Goal: Task Accomplishment & Management: Complete application form

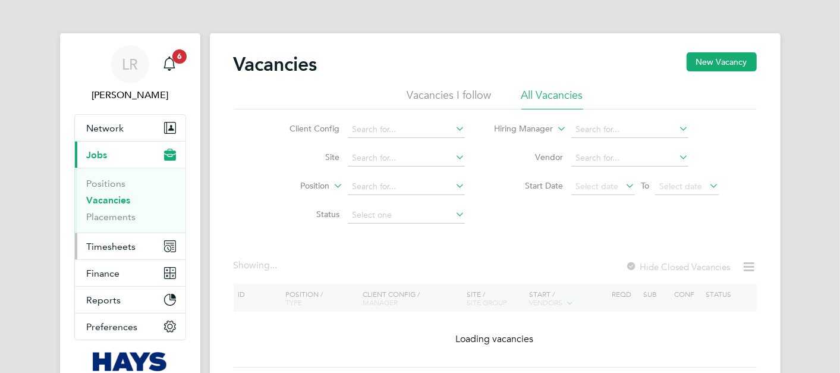
click at [129, 235] on button "Timesheets" at bounding box center [130, 246] width 111 height 26
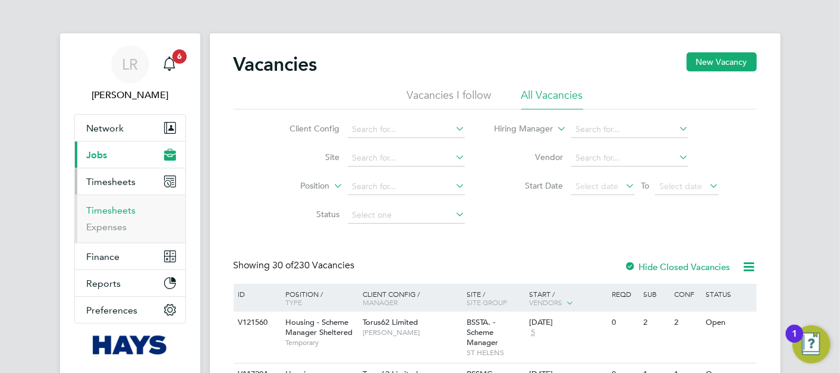
click at [121, 209] on link "Timesheets" at bounding box center [111, 210] width 49 height 11
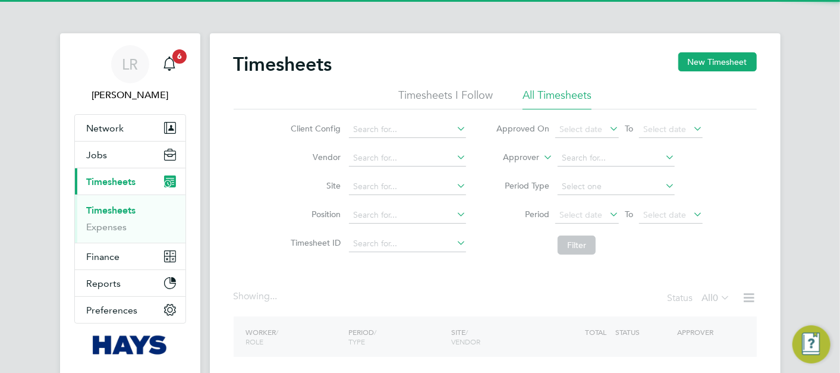
click at [724, 64] on button "New Timesheet" at bounding box center [718, 61] width 79 height 19
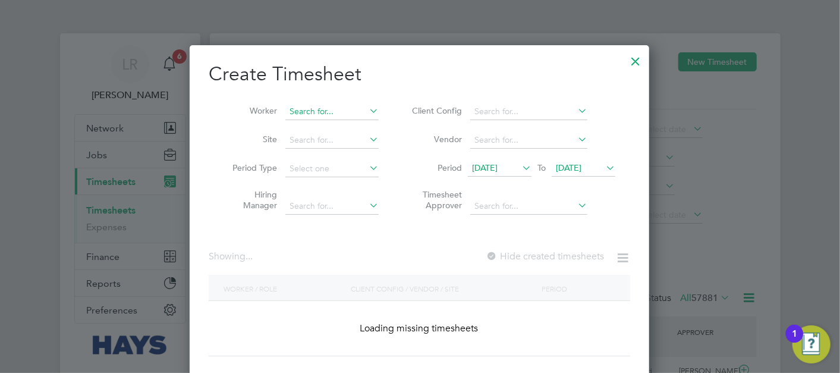
click at [304, 112] on input at bounding box center [331, 111] width 93 height 17
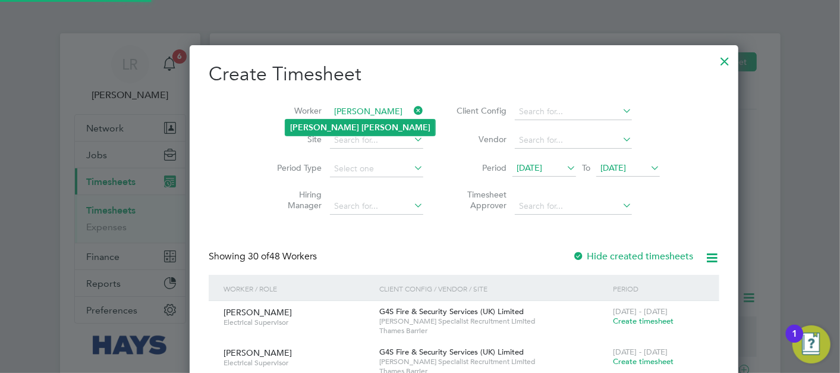
type input "[PERSON_NAME]"
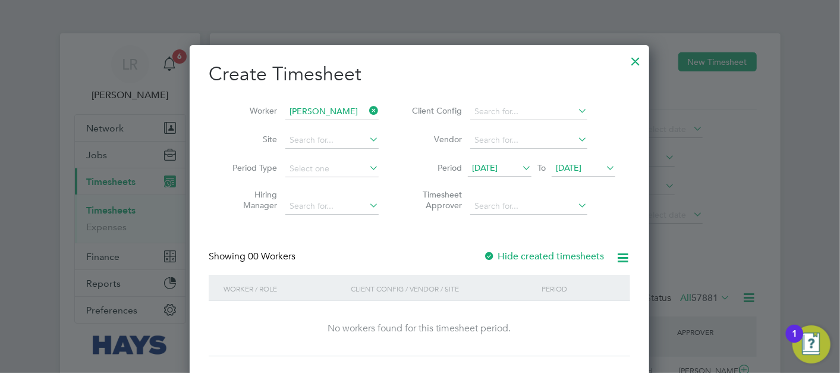
click at [545, 255] on label "Hide created timesheets" at bounding box center [544, 256] width 121 height 12
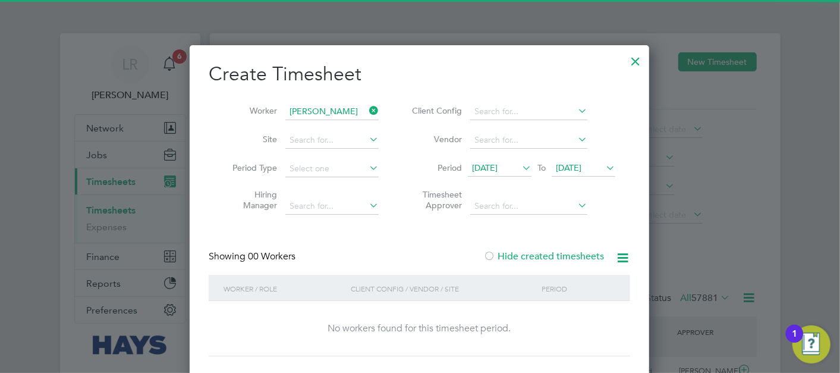
click at [570, 168] on span "[DATE]" at bounding box center [569, 167] width 26 height 11
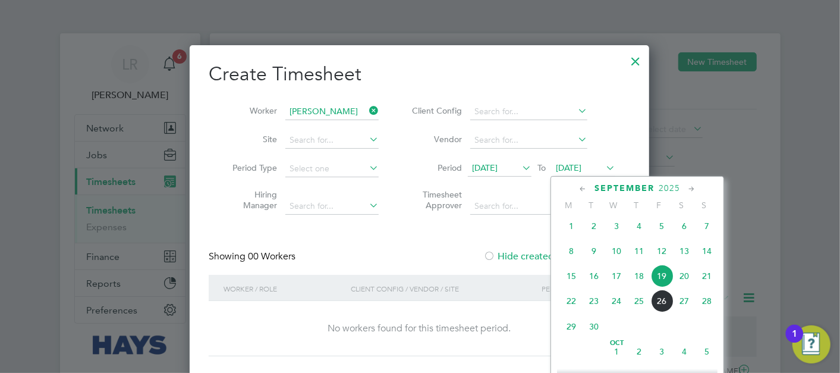
click at [657, 310] on span "26" at bounding box center [662, 301] width 23 height 23
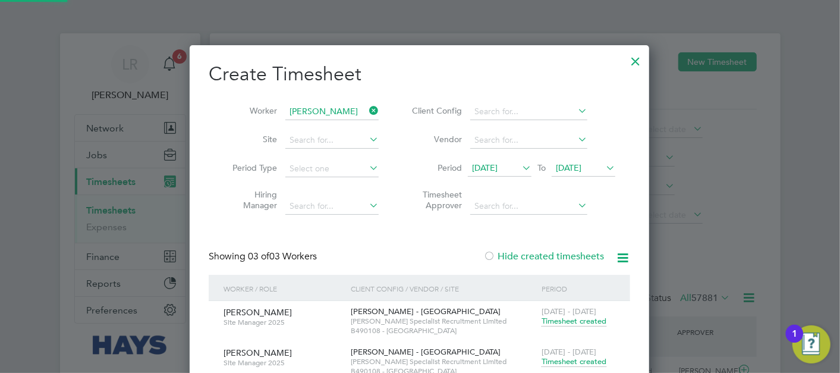
click at [514, 255] on label "Hide created timesheets" at bounding box center [544, 256] width 121 height 12
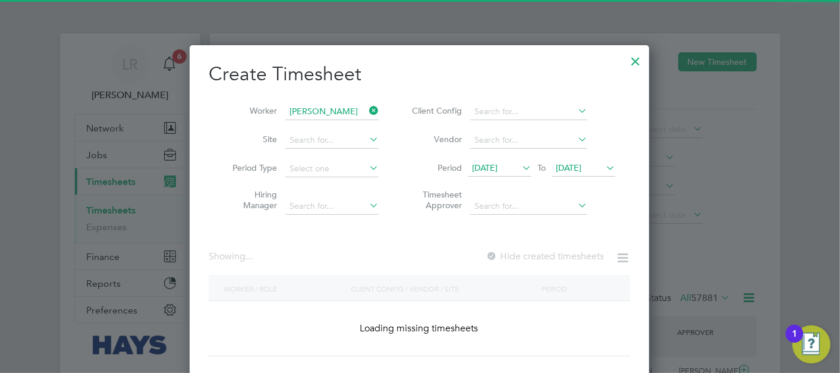
click at [514, 255] on label "Hide created timesheets" at bounding box center [545, 256] width 118 height 12
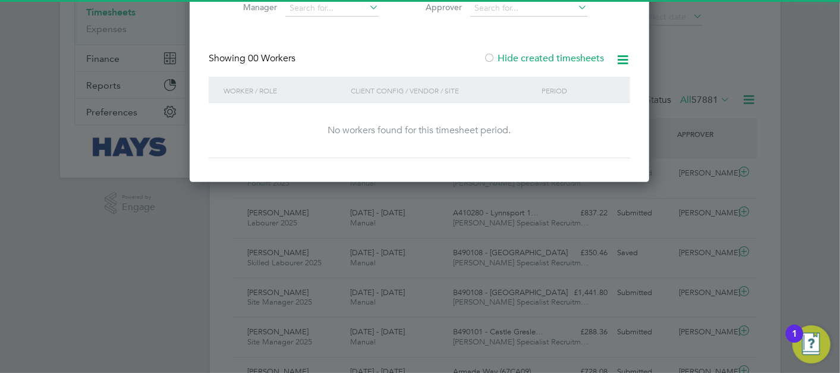
click at [551, 57] on label "Hide created timesheets" at bounding box center [544, 58] width 121 height 12
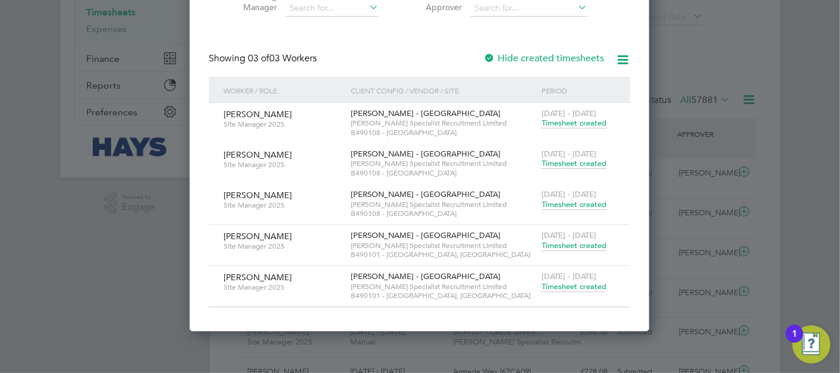
click at [586, 243] on span "Timesheet created" at bounding box center [574, 245] width 65 height 11
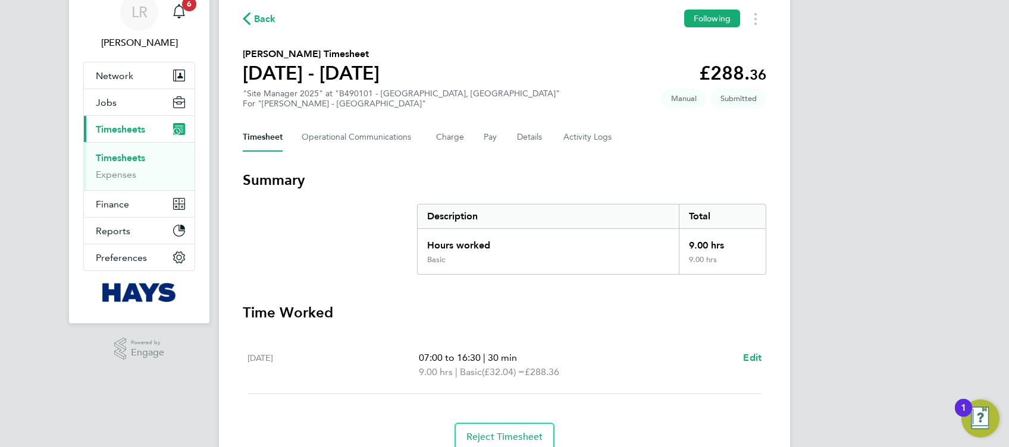
drag, startPoint x: 919, startPoint y: 161, endPoint x: 920, endPoint y: 181, distance: 20.3
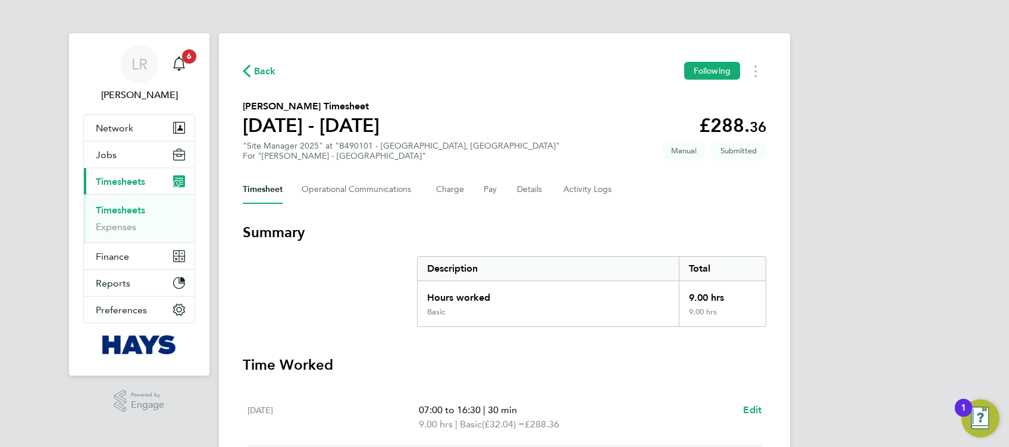
click at [263, 73] on span "Back" at bounding box center [265, 71] width 22 height 14
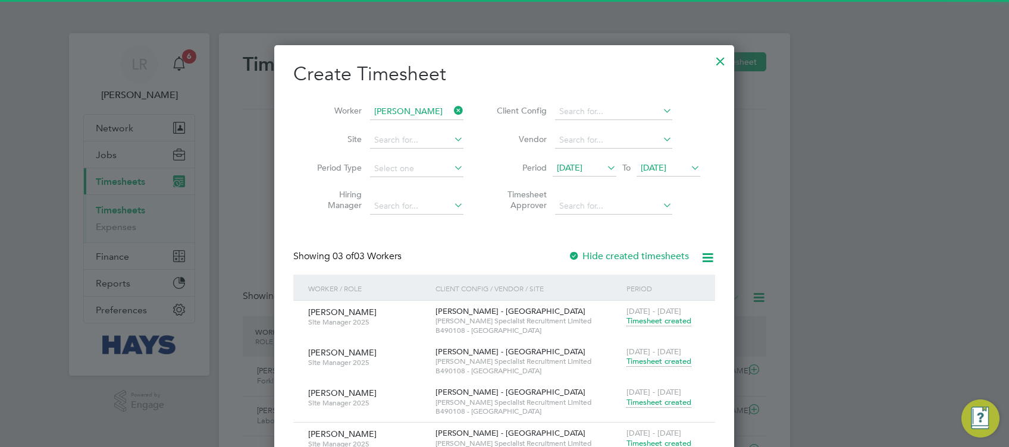
scroll to position [30, 103]
